Goal: Information Seeking & Learning: Learn about a topic

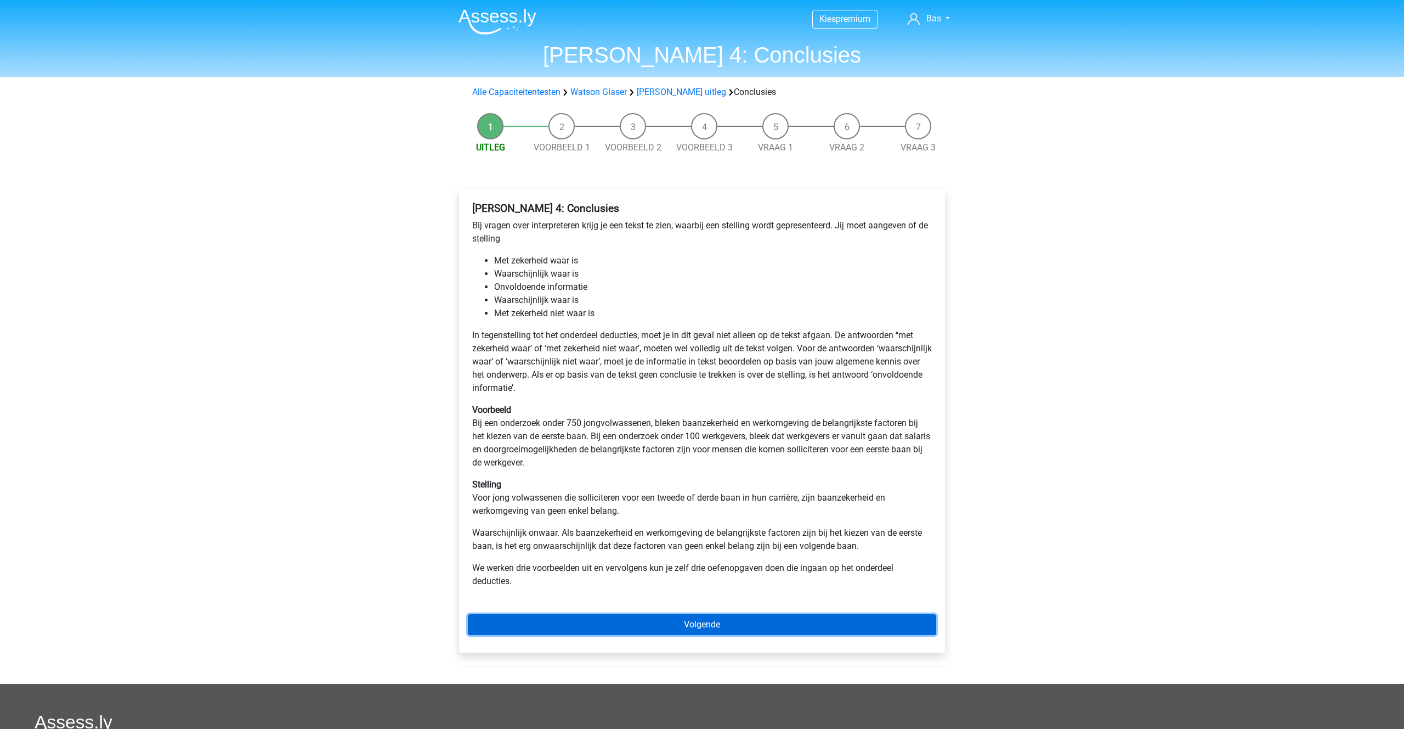
click at [668, 630] on link "Volgende" at bounding box center [702, 624] width 469 height 21
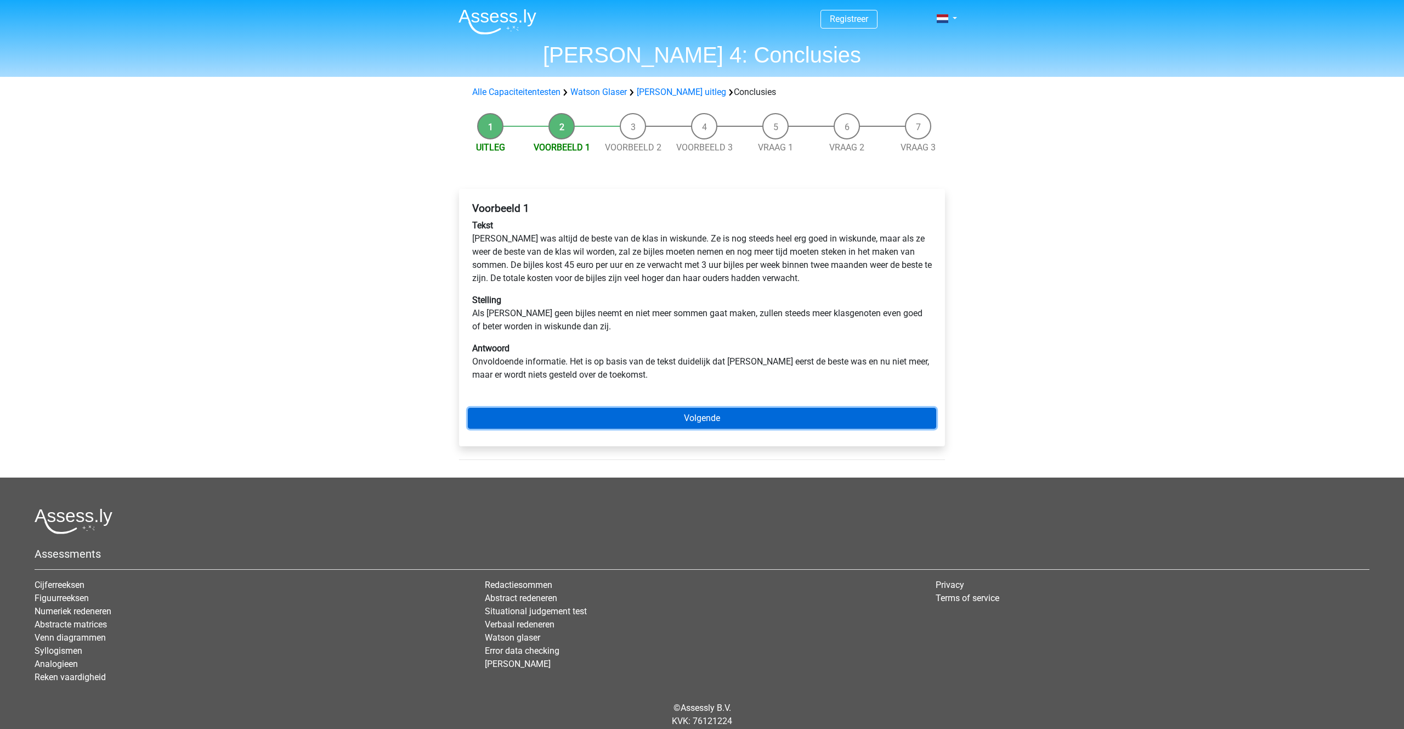
click at [700, 411] on link "Volgende" at bounding box center [702, 418] width 469 height 21
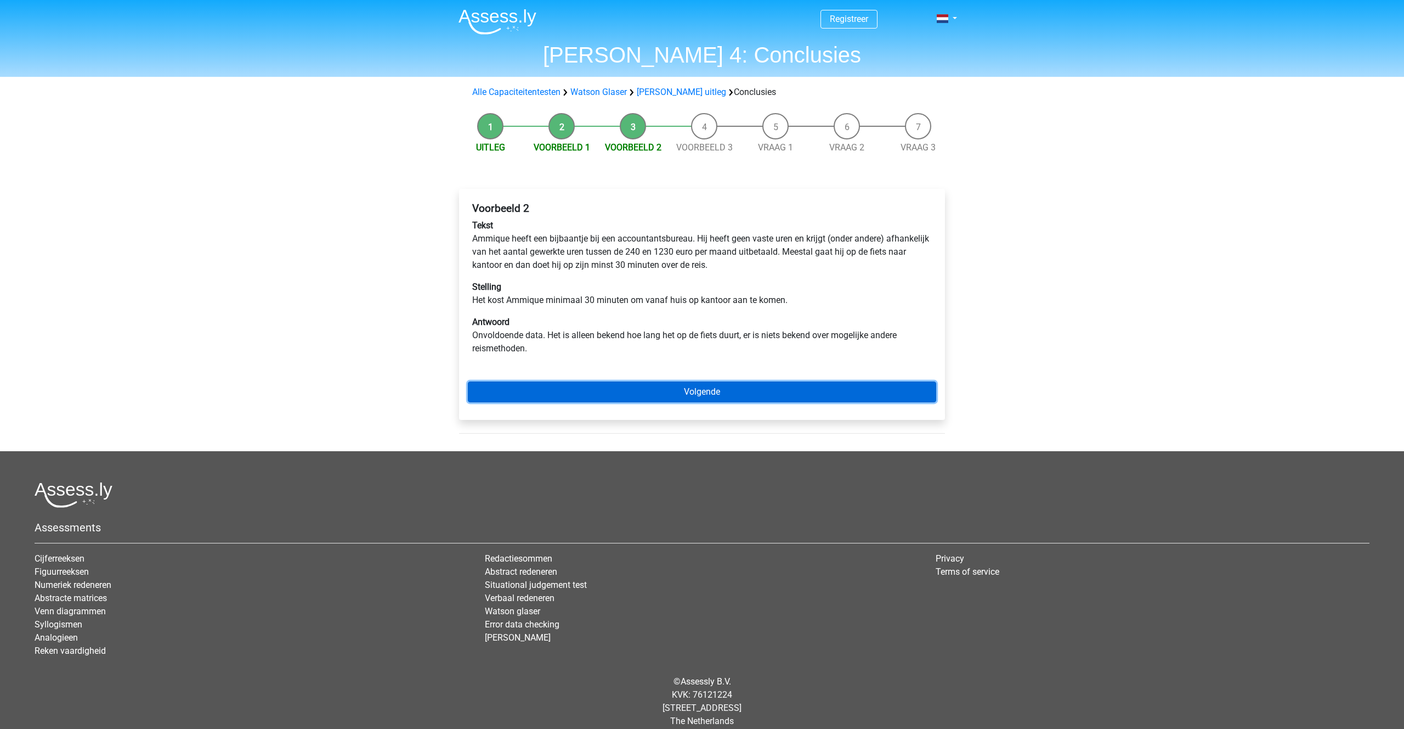
click at [690, 391] on link "Volgende" at bounding box center [702, 391] width 469 height 21
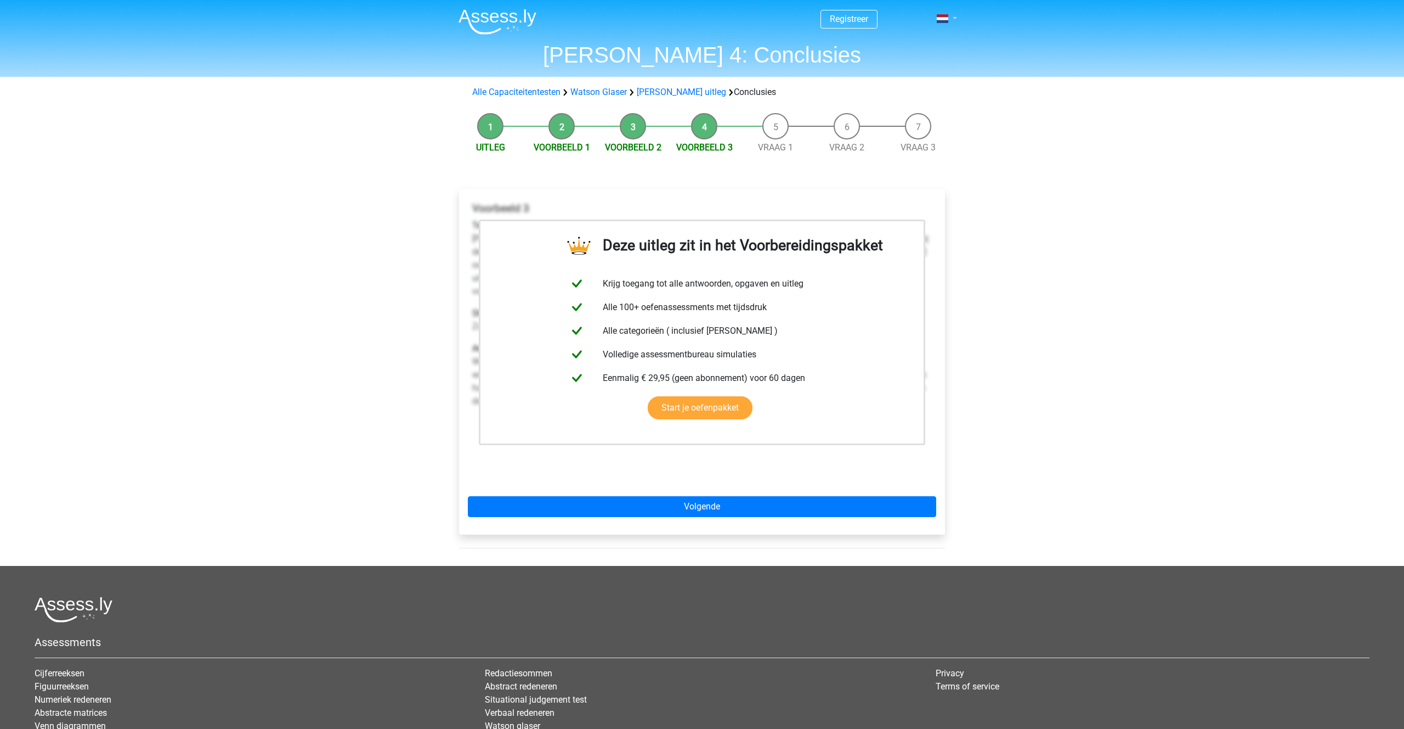
click at [946, 17] on span at bounding box center [943, 18] width 12 height 9
click at [917, 76] on link "Login" at bounding box center [915, 79] width 76 height 18
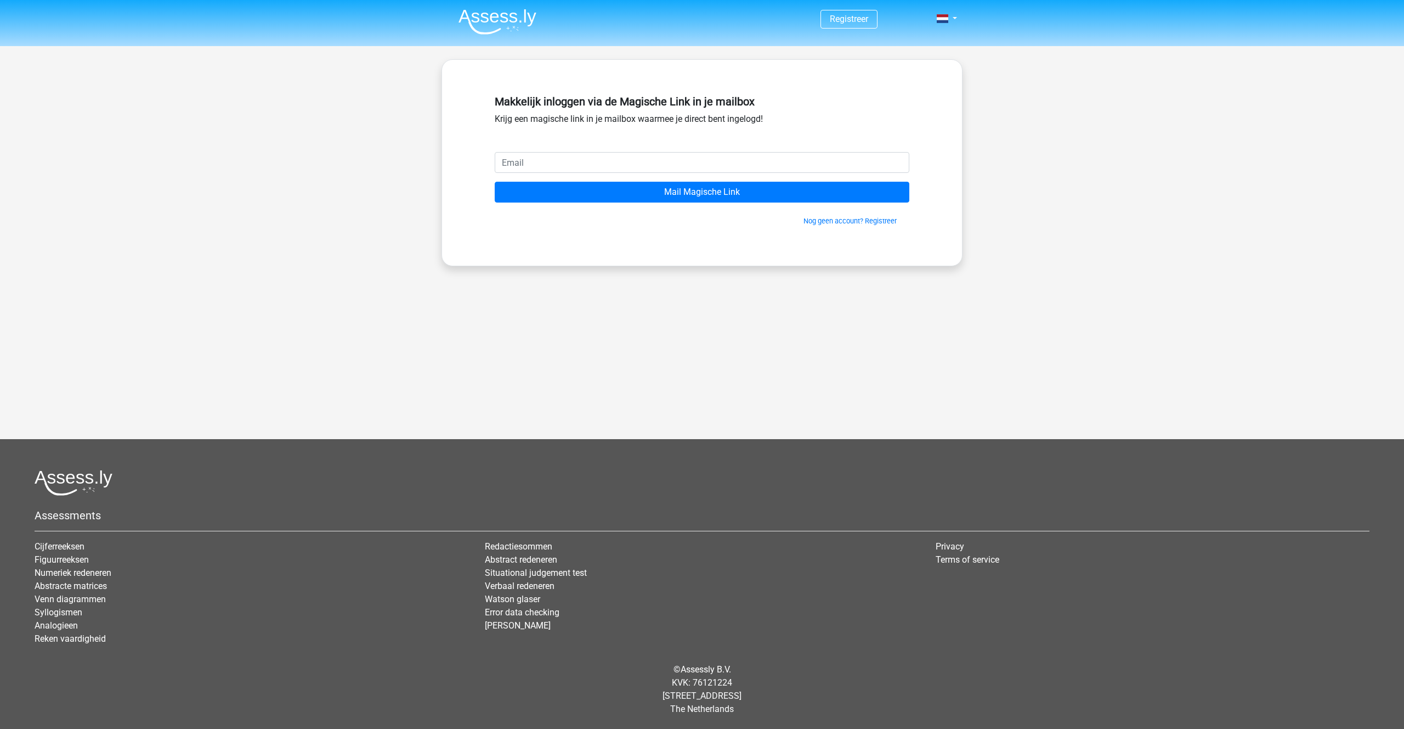
click at [540, 165] on input "email" at bounding box center [702, 162] width 415 height 21
type input "[EMAIL_ADDRESS][DOMAIN_NAME]"
click at [693, 184] on input "Mail Magische Link" at bounding box center [702, 192] width 415 height 21
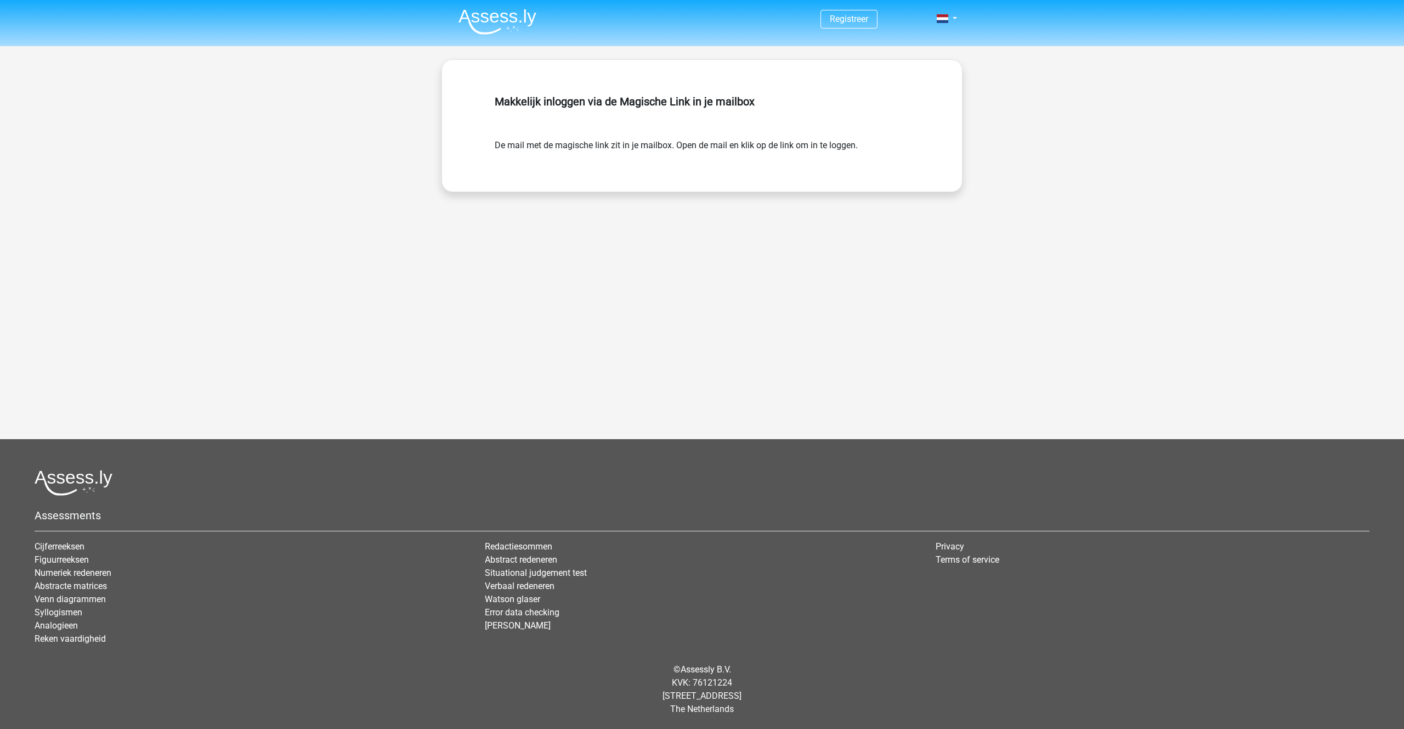
click at [0, 640] on div "Registreer" at bounding box center [702, 364] width 1404 height 729
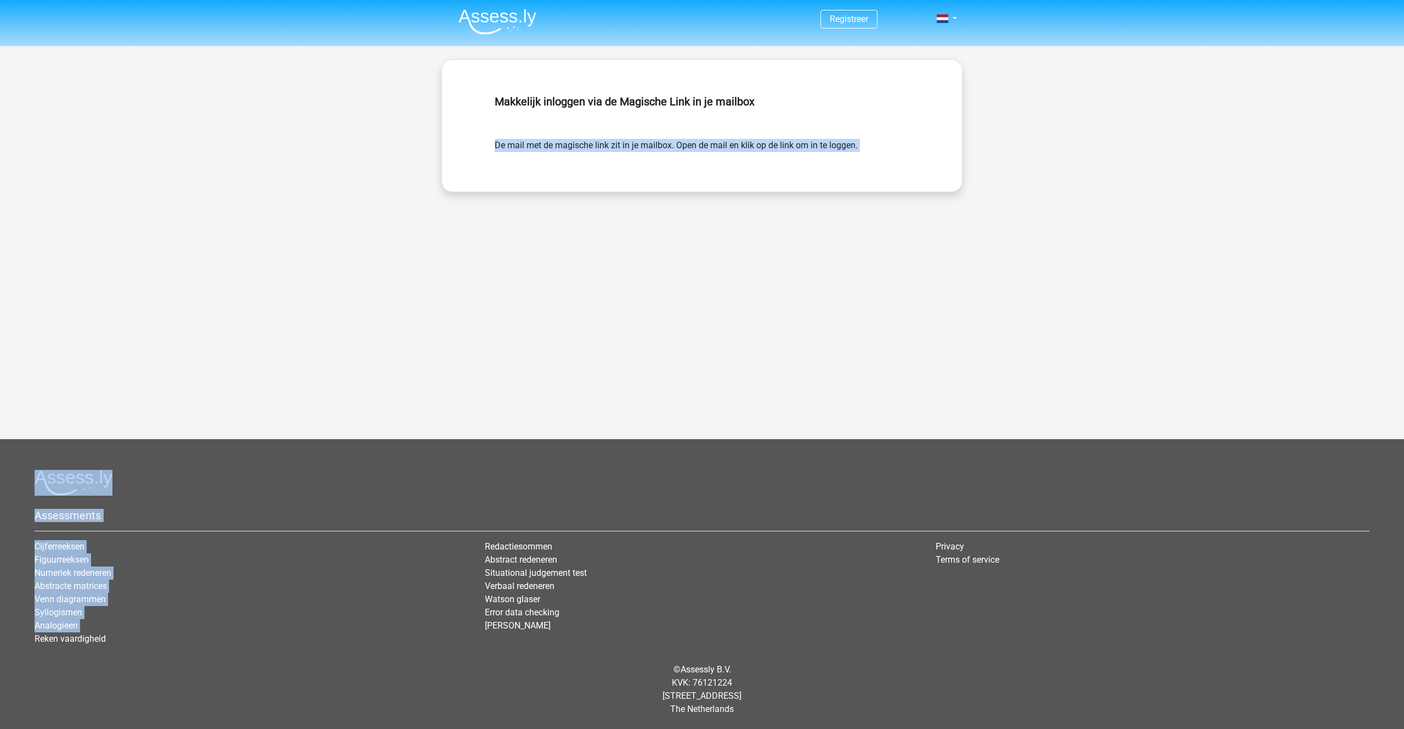
click at [316, 396] on div "Registreer" at bounding box center [702, 247] width 1404 height 495
